Goal: Task Accomplishment & Management: Manage account settings

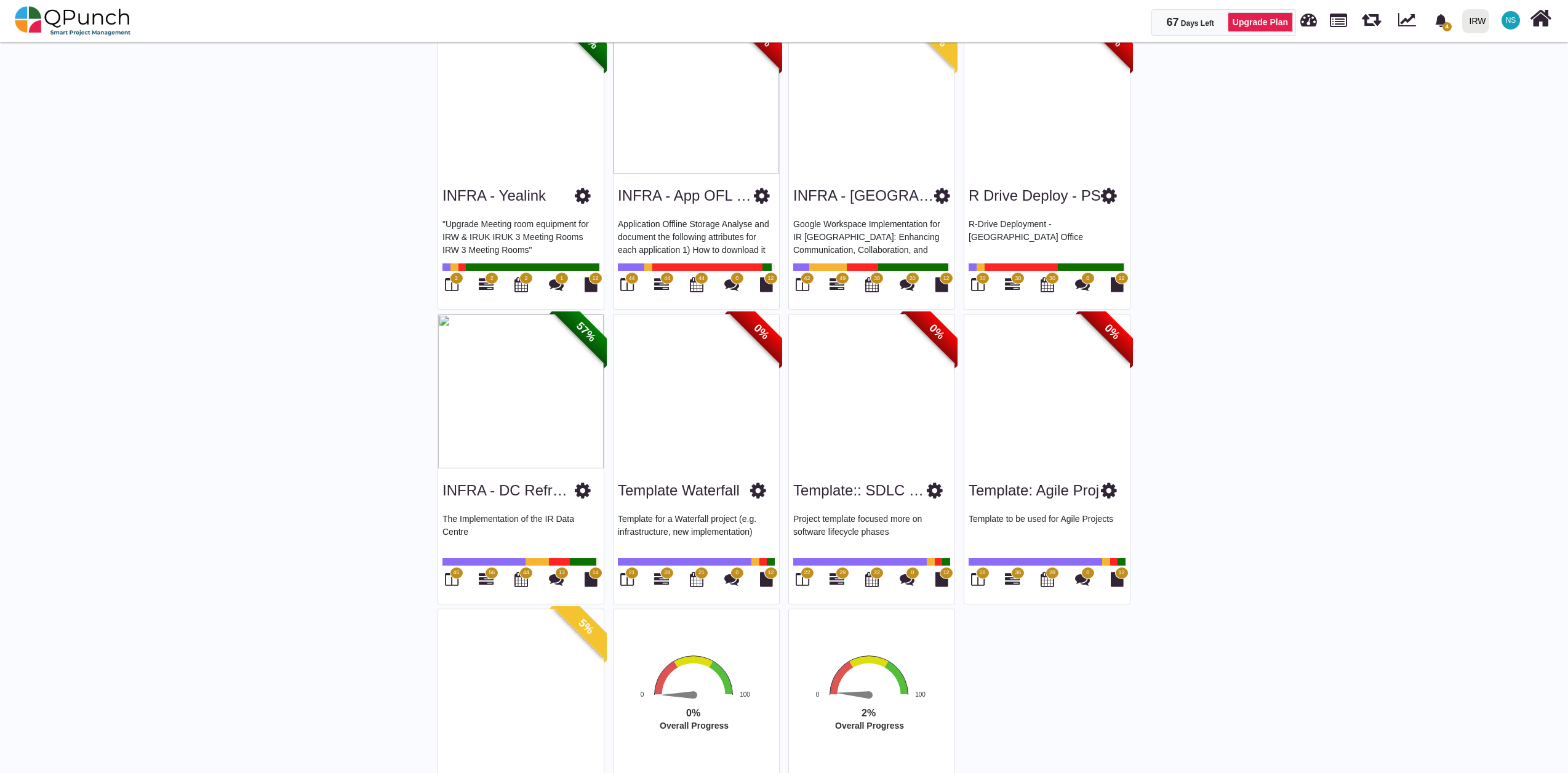
scroll to position [1477, 0]
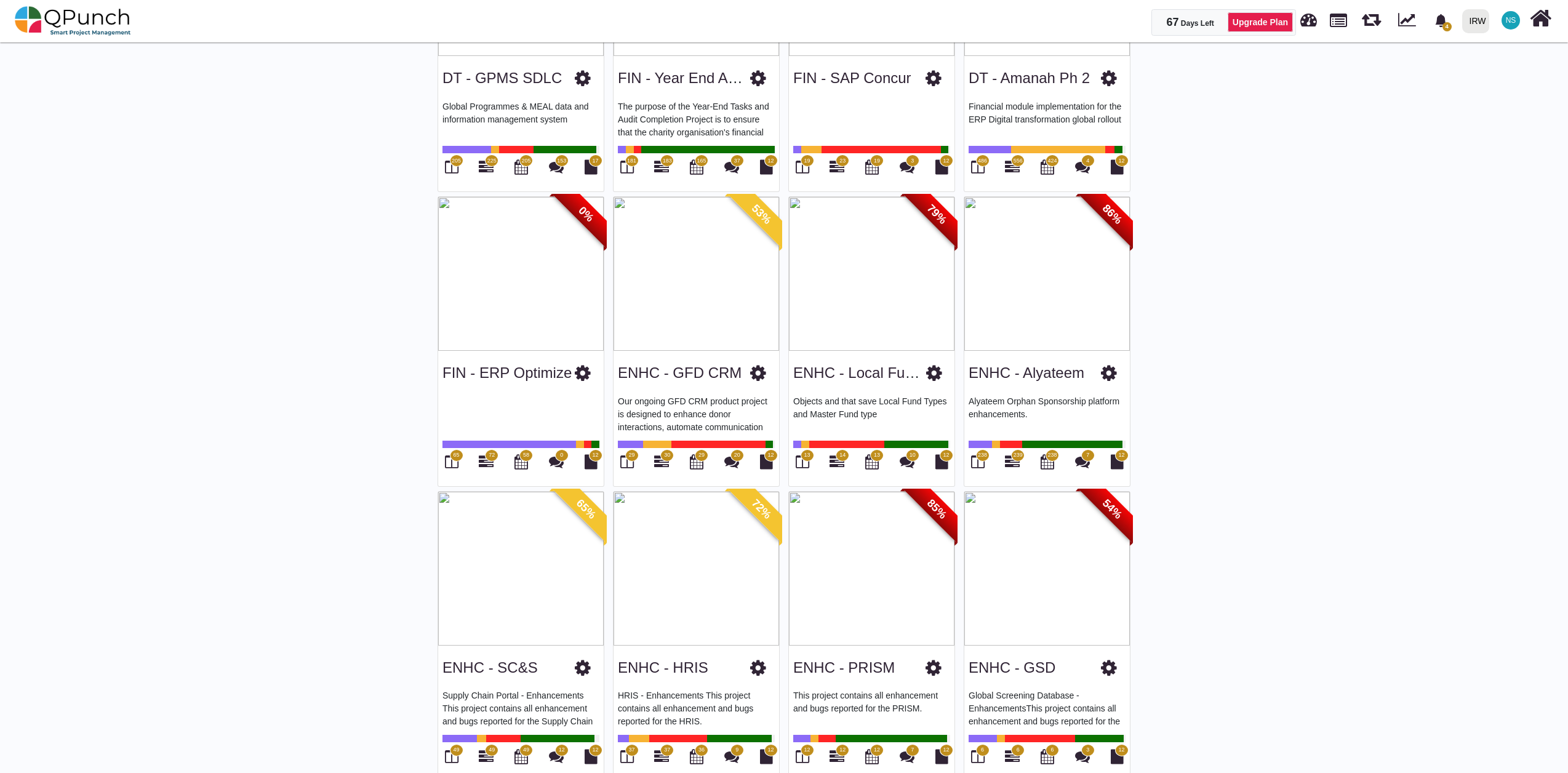
scroll to position [0, 0]
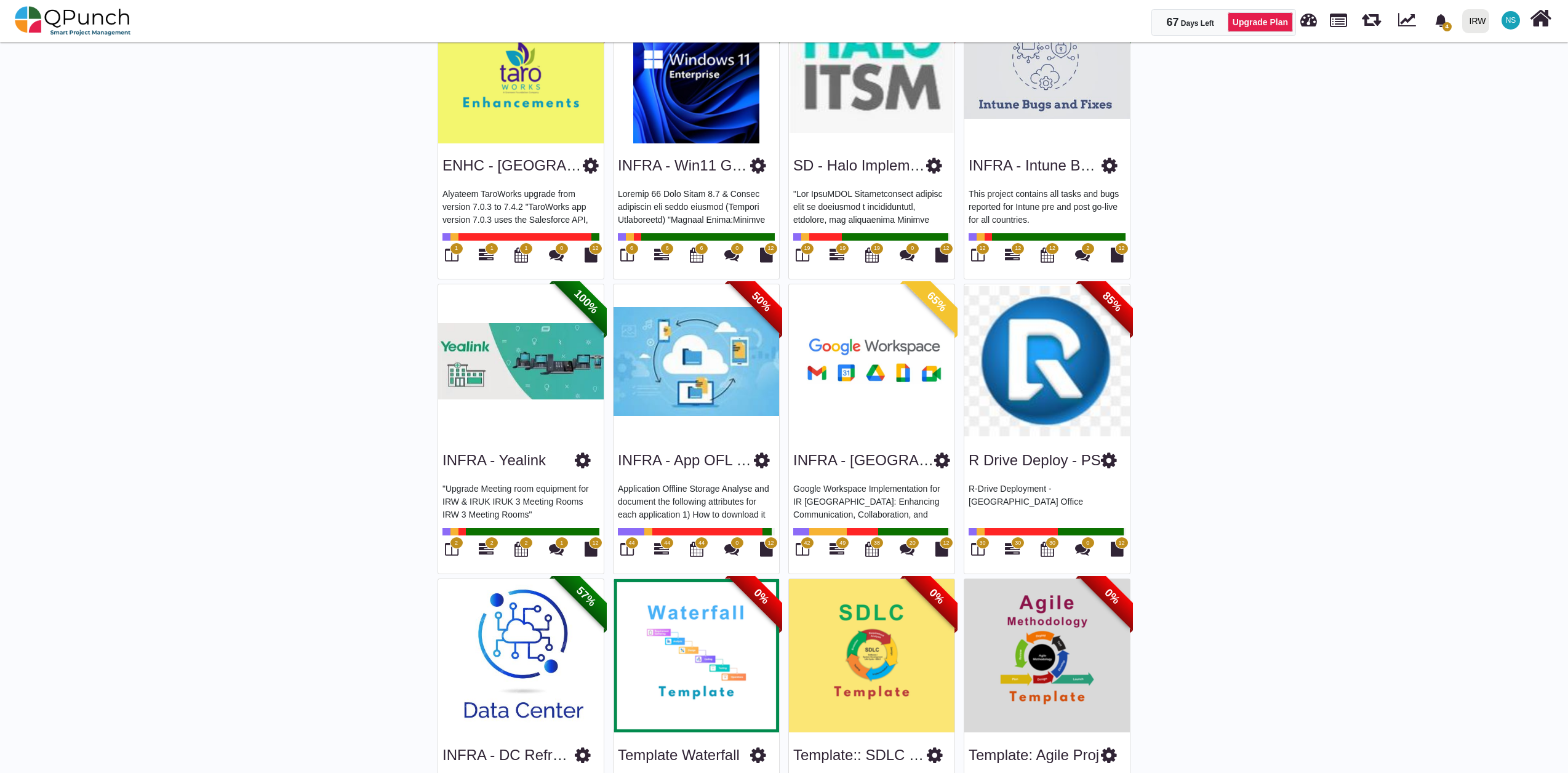
scroll to position [2025, 0]
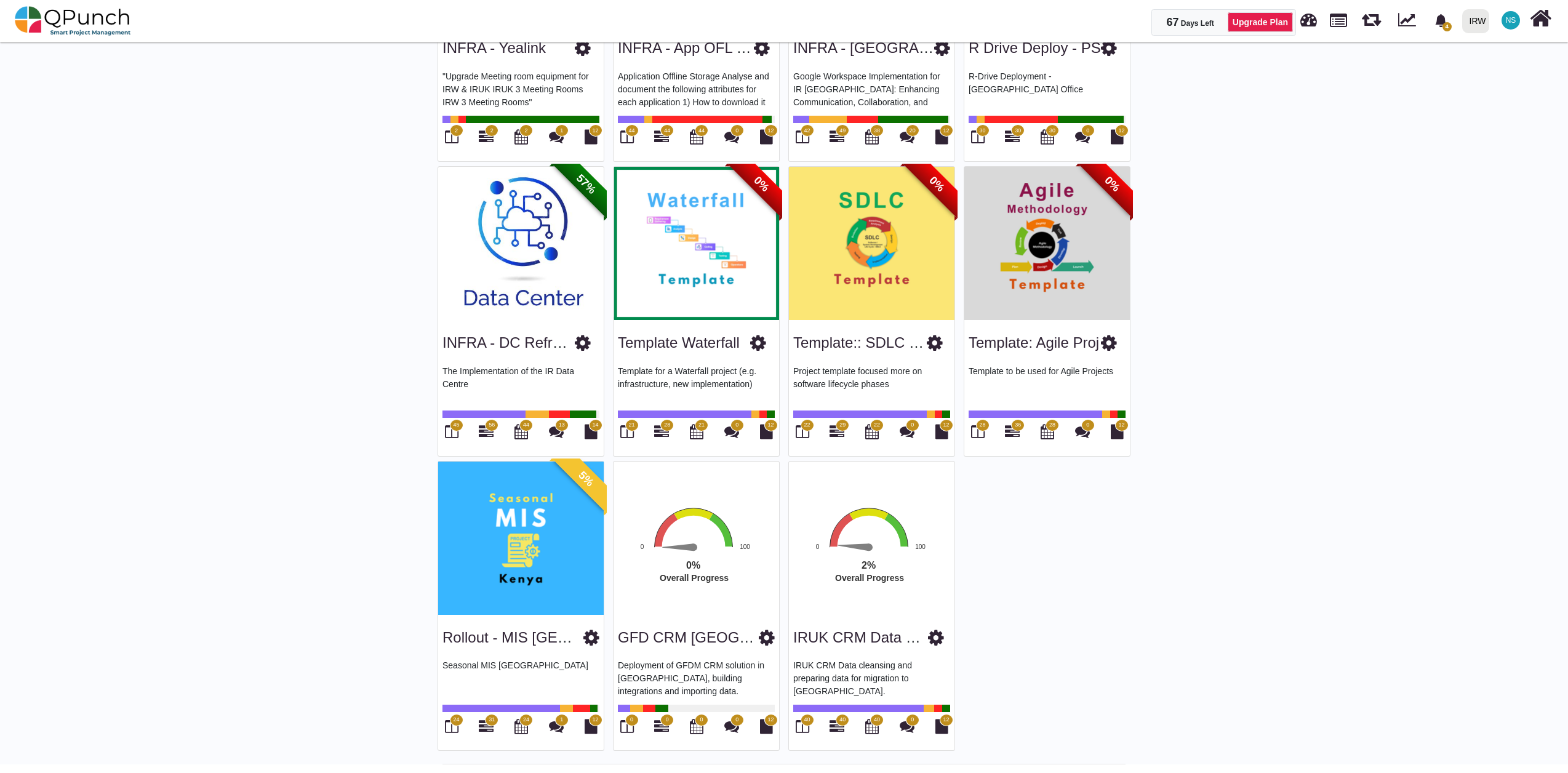
click at [639, 647] on div "GFD CRM [GEOGRAPHIC_DATA]" at bounding box center [696, 635] width 157 height 31
click at [759, 633] on icon at bounding box center [766, 638] width 16 height 19
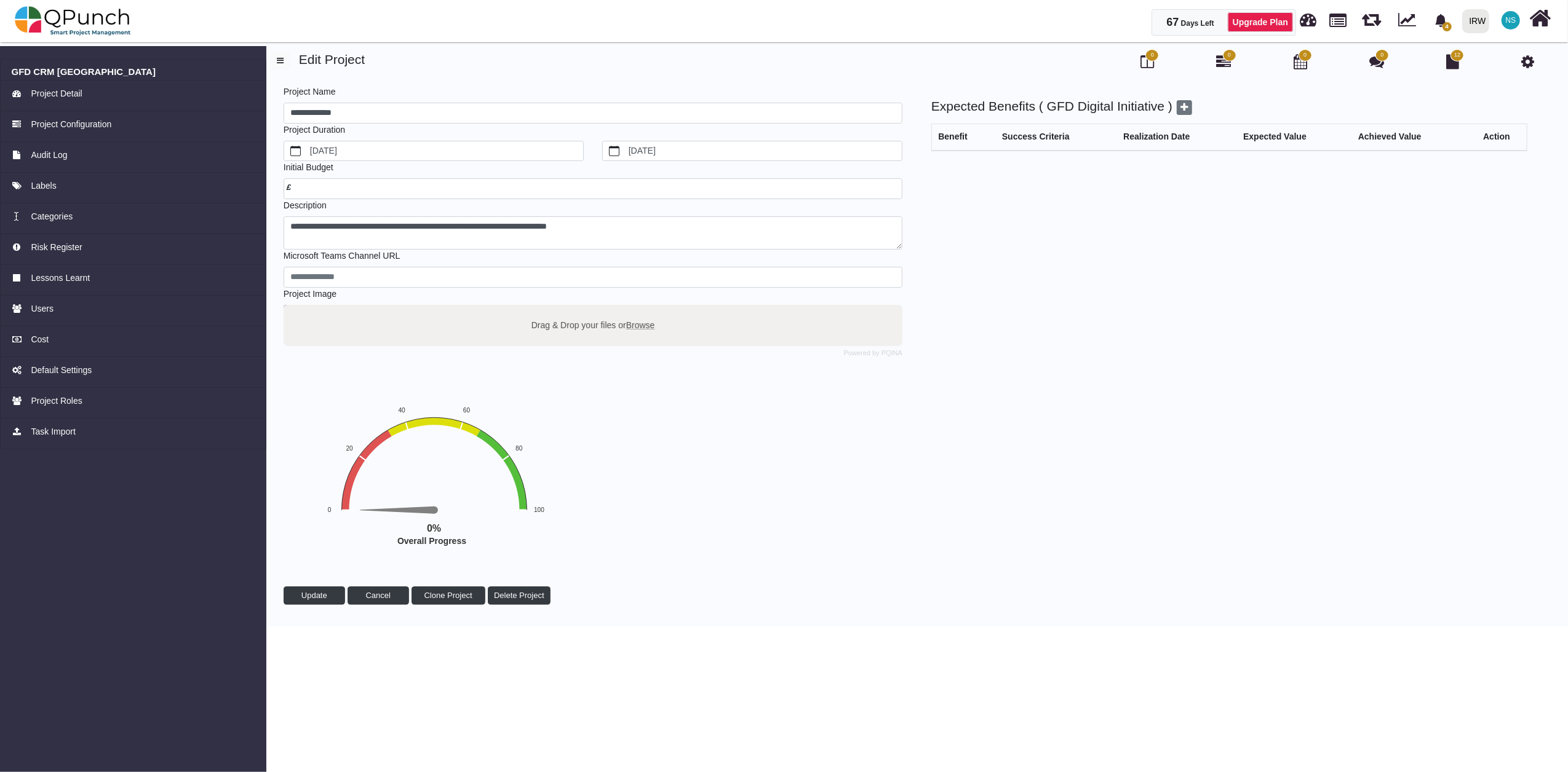
click at [642, 325] on span "Browse" at bounding box center [640, 324] width 29 height 10
click at [642, 309] on input "Drag & Drop your files or Browse" at bounding box center [592, 307] width 619 height 4
type input "**********"
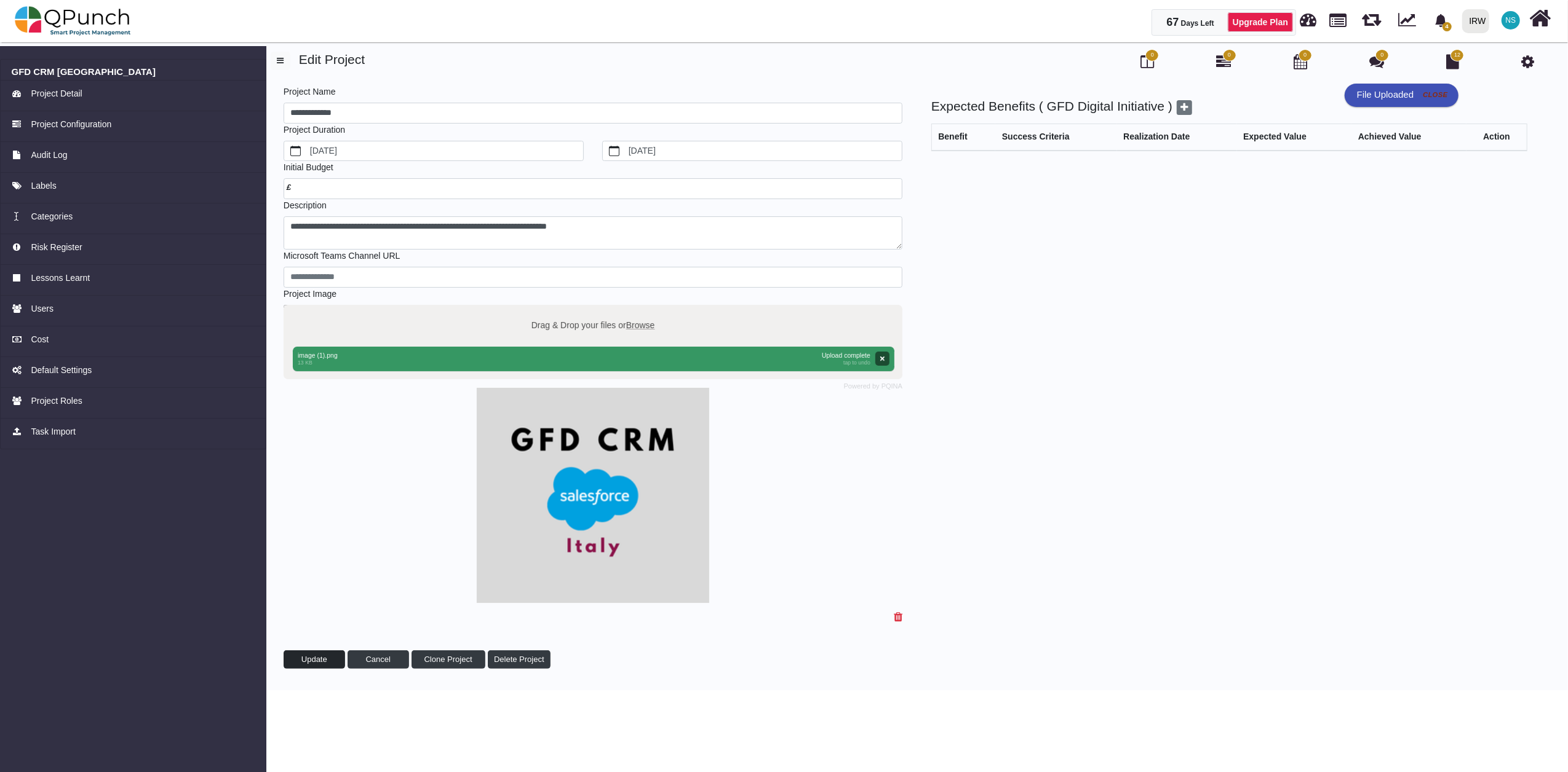
click at [311, 662] on span "Update" at bounding box center [314, 659] width 26 height 9
click at [85, 21] on img at bounding box center [72, 21] width 116 height 37
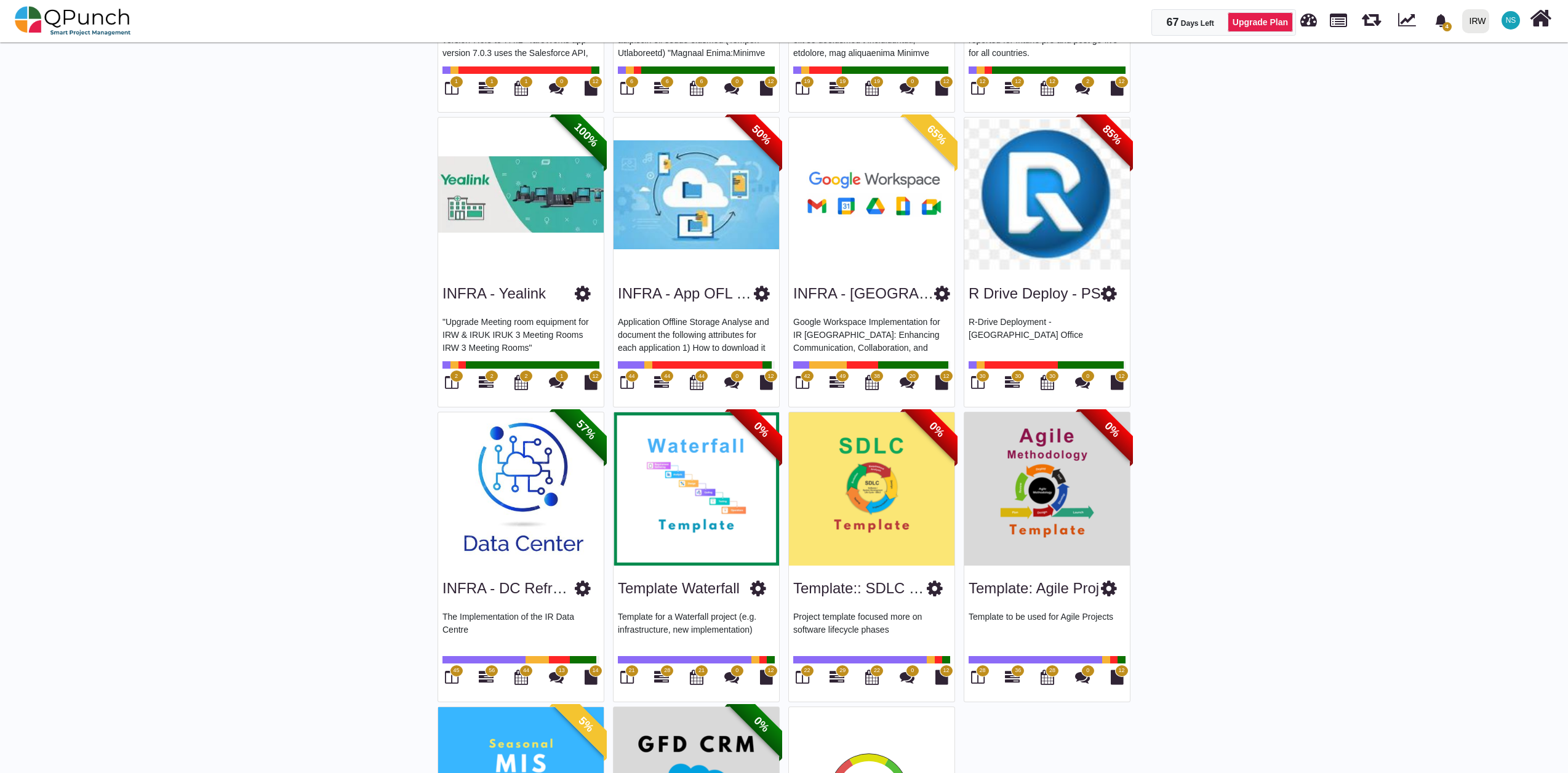
scroll to position [2025, 0]
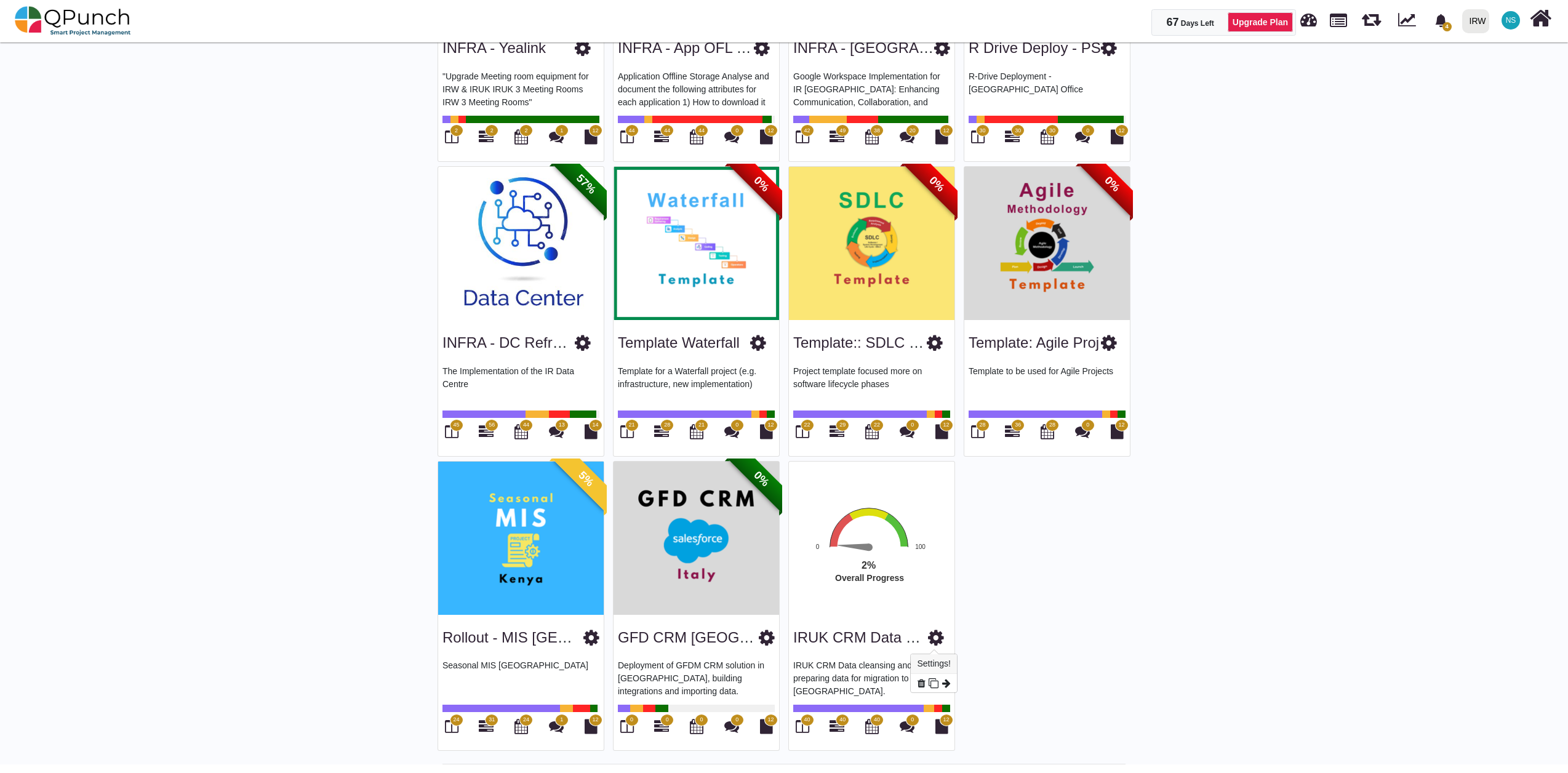
click at [938, 644] on icon at bounding box center [936, 638] width 16 height 19
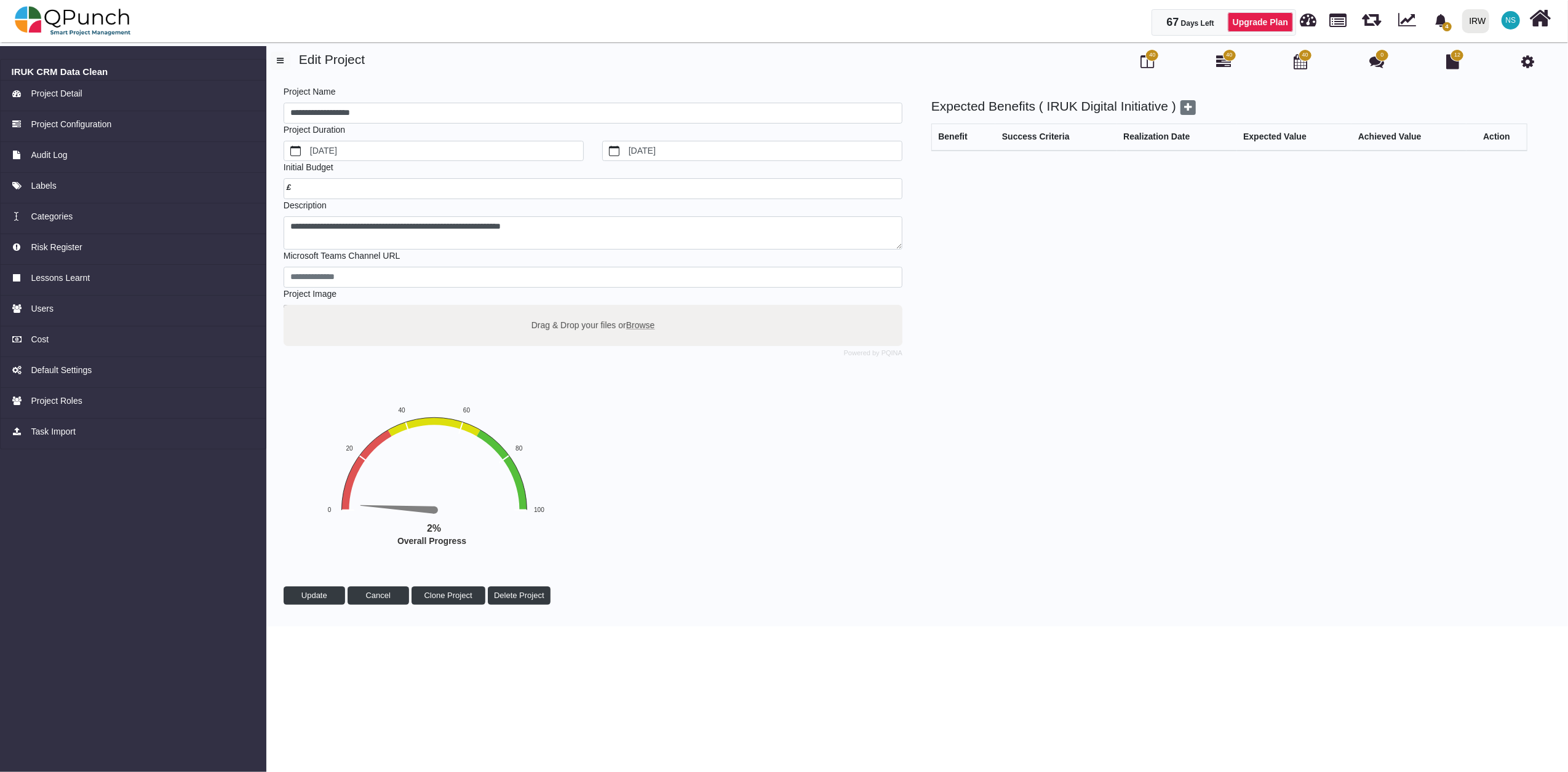
click at [651, 320] on span "Browse" at bounding box center [640, 324] width 29 height 10
click at [651, 309] on input "Drag & Drop your files or Browse" at bounding box center [592, 307] width 619 height 4
type input "**********"
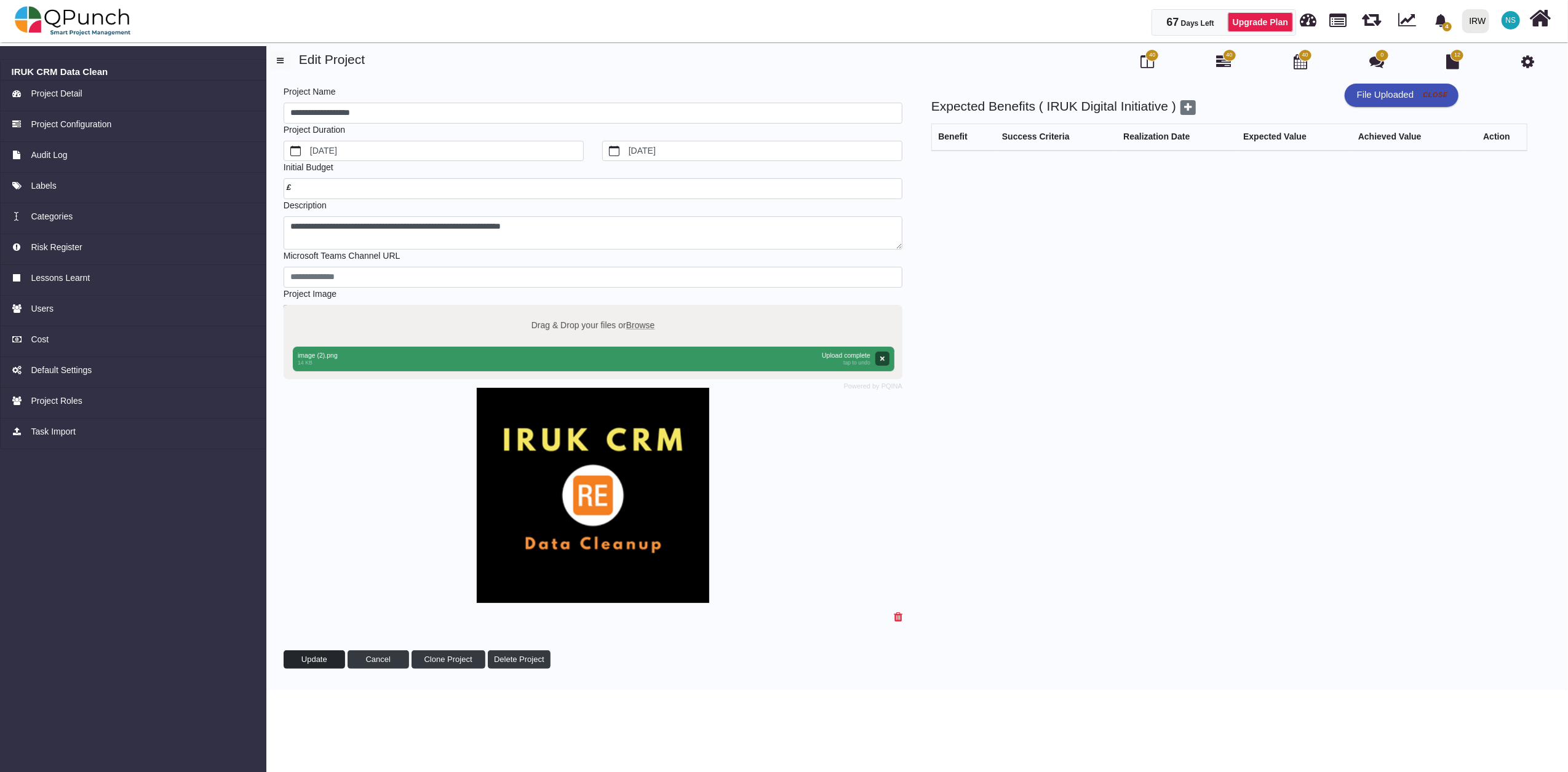
click at [317, 664] on span "Update" at bounding box center [314, 659] width 26 height 9
click at [64, 21] on img at bounding box center [72, 21] width 116 height 37
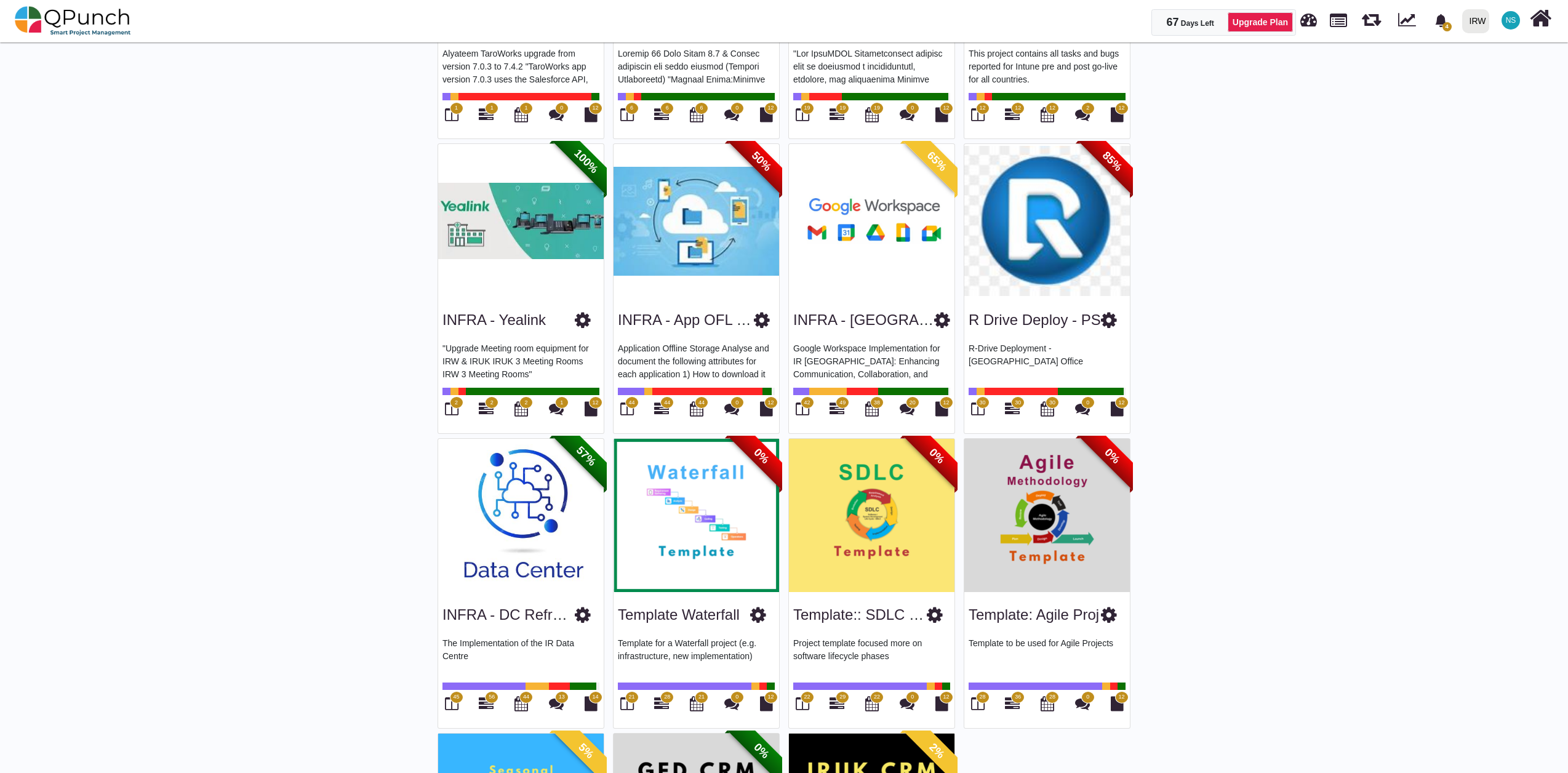
scroll to position [1914, 0]
